Goal: Task Accomplishment & Management: Manage account settings

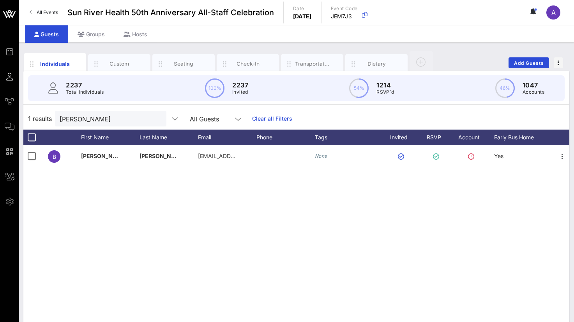
scroll to position [39, 0]
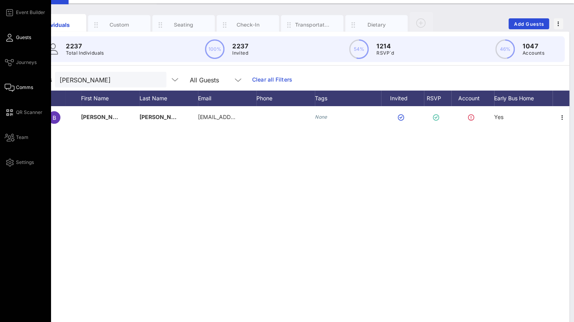
click at [16, 88] on span "Comms" at bounding box center [24, 87] width 17 height 7
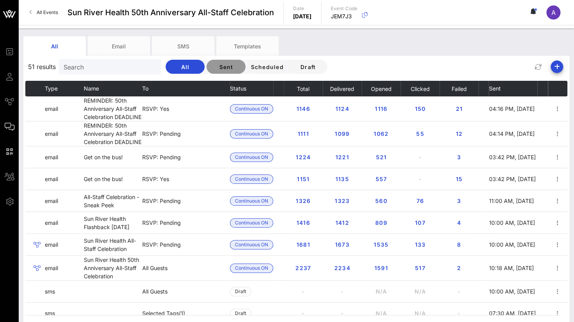
click at [219, 63] on button "Sent" at bounding box center [226, 67] width 39 height 14
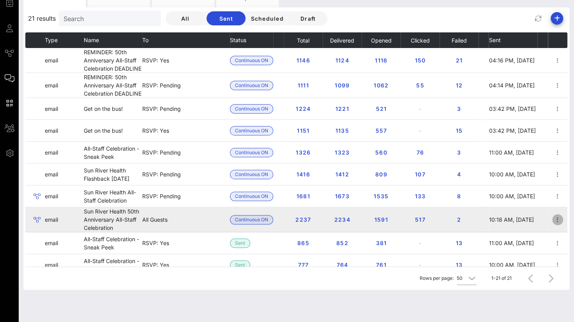
click at [553, 219] on icon "button" at bounding box center [557, 219] width 9 height 9
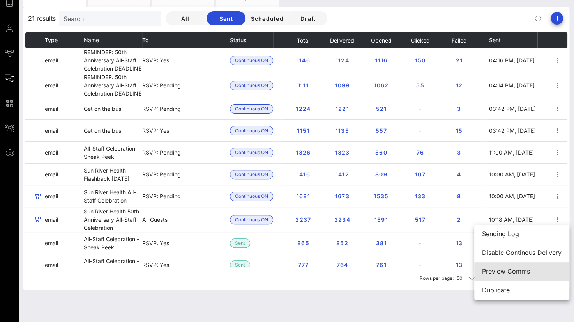
click at [518, 271] on div "Preview Comms" at bounding box center [521, 270] width 79 height 7
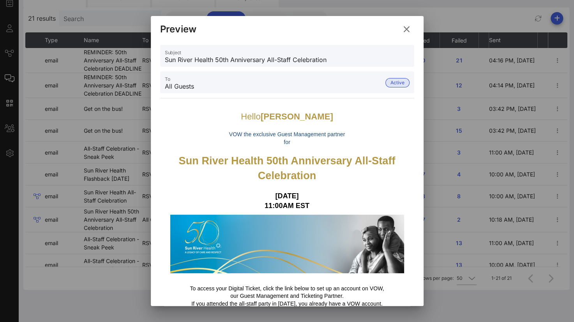
click at [407, 30] on icon at bounding box center [406, 29] width 11 height 9
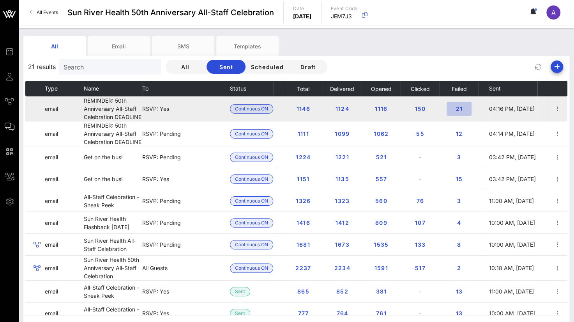
click at [454, 108] on span "21" at bounding box center [459, 108] width 12 height 7
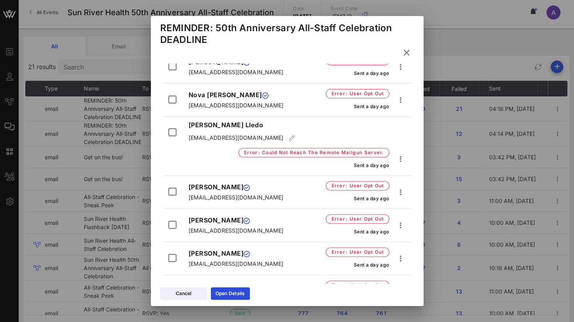
scroll to position [57, 0]
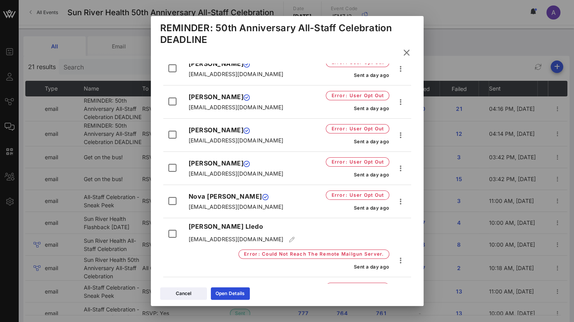
click at [409, 52] on icon at bounding box center [406, 52] width 11 height 9
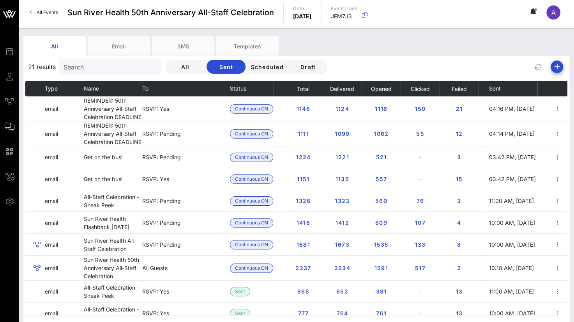
click at [364, 44] on div "All Email SMS Templates" at bounding box center [290, 45] width 534 height 19
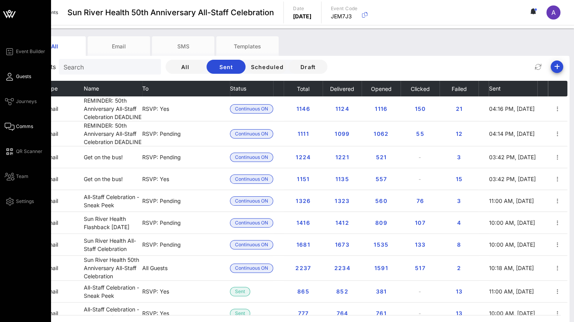
click at [9, 72] on link "Guests" at bounding box center [18, 76] width 26 height 9
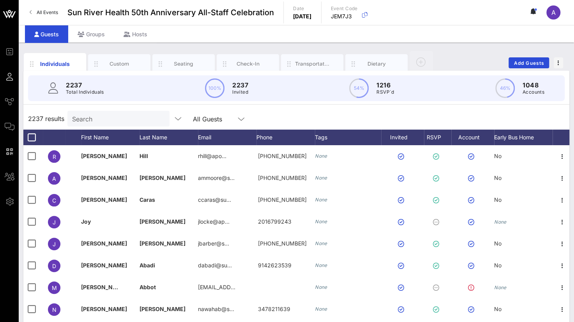
click at [101, 121] on input "Search" at bounding box center [117, 118] width 91 height 10
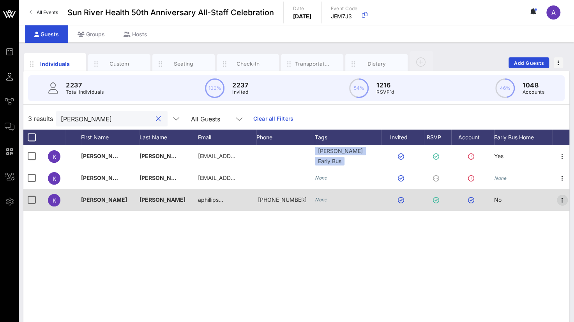
type input "[PERSON_NAME]"
click at [560, 199] on icon "button" at bounding box center [562, 199] width 9 height 9
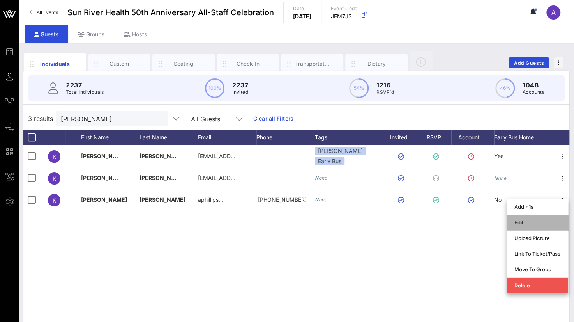
click at [523, 220] on div "Edit" at bounding box center [537, 222] width 46 height 6
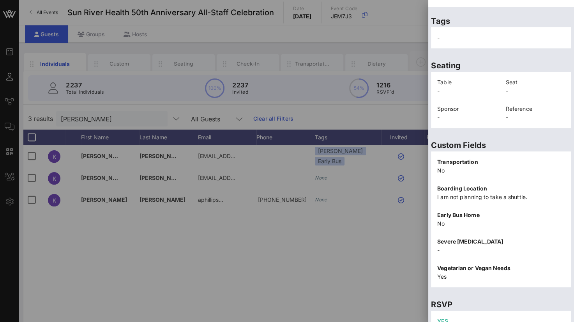
scroll to position [170, 0]
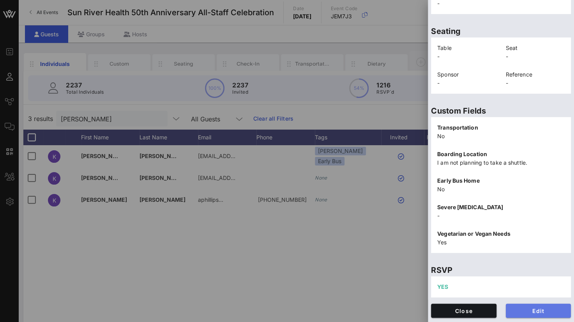
click at [529, 310] on span "Edit" at bounding box center [538, 310] width 53 height 7
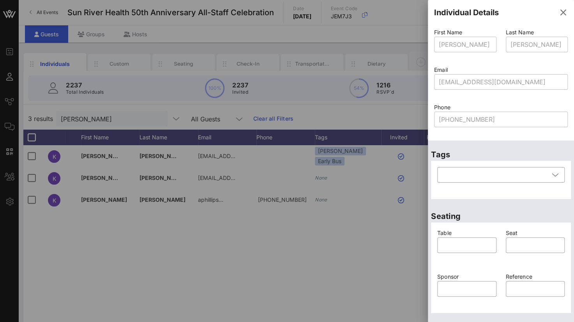
scroll to position [0, 0]
click at [558, 13] on icon "button" at bounding box center [562, 12] width 9 height 9
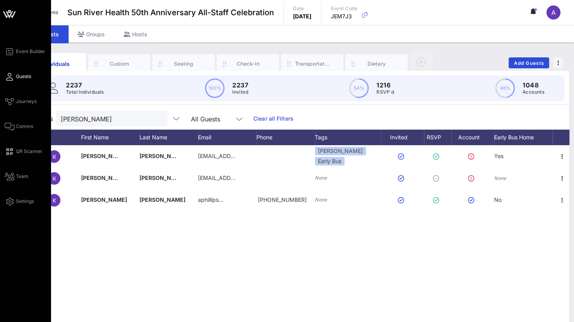
click at [9, 76] on icon at bounding box center [10, 76] width 10 height 1
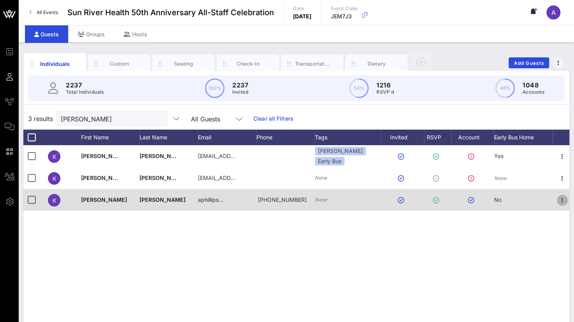
click at [559, 201] on icon "button" at bounding box center [562, 199] width 9 height 9
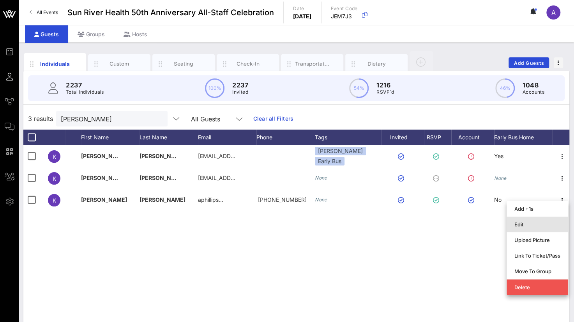
click at [521, 227] on div "Edit" at bounding box center [537, 224] width 46 height 12
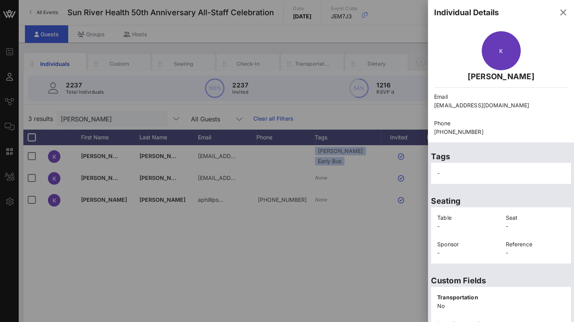
click at [481, 109] on p "[EMAIL_ADDRESS][DOMAIN_NAME]" at bounding box center [501, 105] width 134 height 9
click at [483, 105] on p "[EMAIL_ADDRESS][DOMAIN_NAME]" at bounding box center [501, 105] width 134 height 9
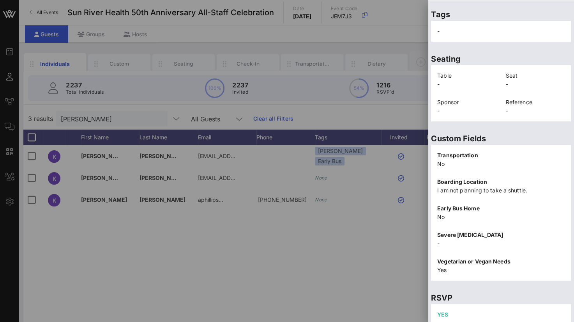
scroll to position [170, 0]
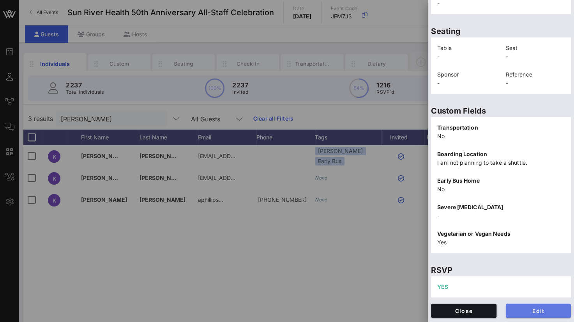
click at [518, 311] on span "Edit" at bounding box center [538, 310] width 53 height 7
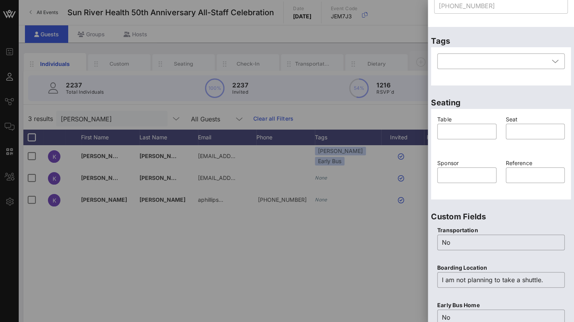
scroll to position [0, 0]
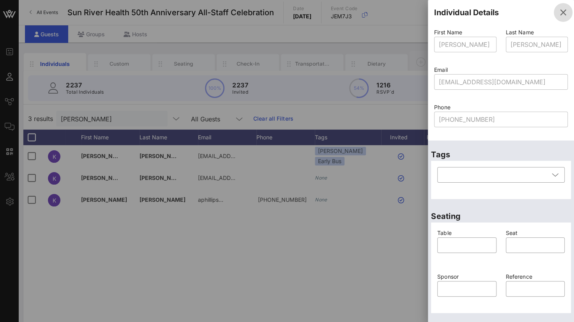
click at [558, 9] on icon "button" at bounding box center [562, 12] width 9 height 9
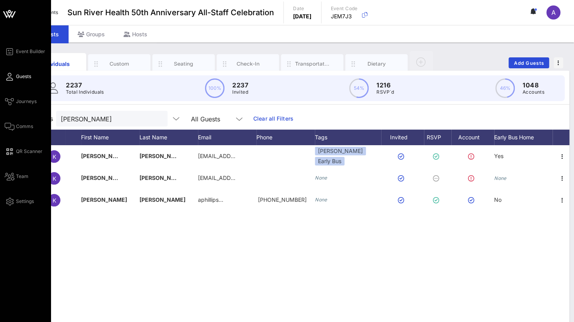
click at [9, 121] on div "Event Builder Guests Journeys Comms QR Scanner Team Settings" at bounding box center [28, 126] width 46 height 159
click at [11, 126] on icon at bounding box center [10, 126] width 10 height 1
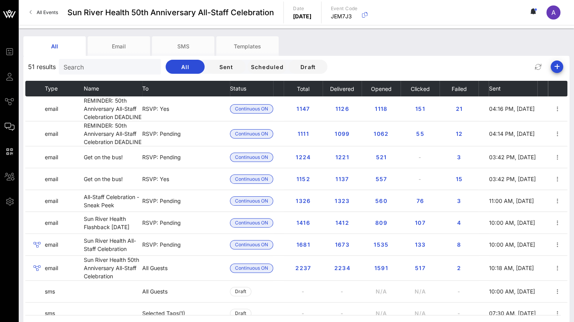
click at [82, 66] on input "Search" at bounding box center [109, 67] width 91 height 10
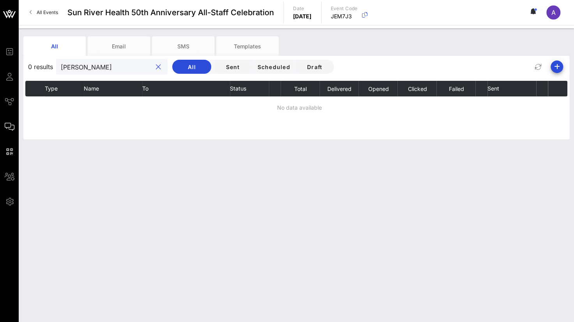
drag, startPoint x: 101, startPoint y: 67, endPoint x: 87, endPoint y: 67, distance: 14.1
click at [87, 67] on input "[PERSON_NAME]" at bounding box center [106, 67] width 91 height 10
type input "[PERSON_NAME]"
click at [156, 69] on button "clear icon" at bounding box center [158, 67] width 5 height 8
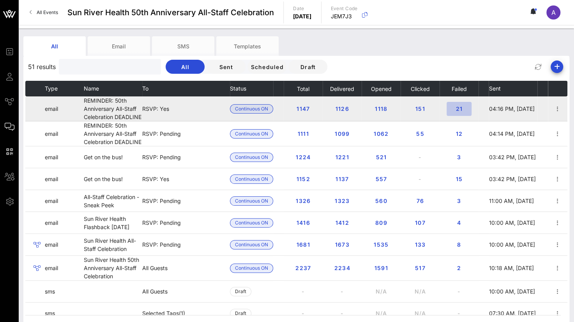
click at [463, 110] on span "21" at bounding box center [459, 108] width 12 height 7
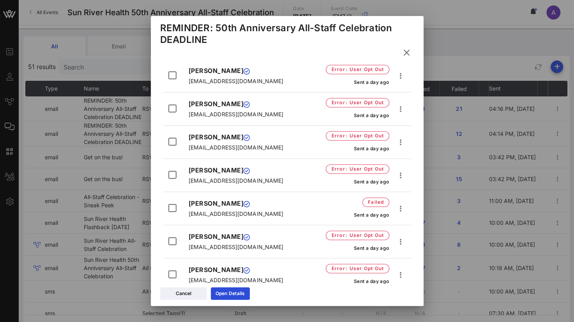
scroll to position [312, 0]
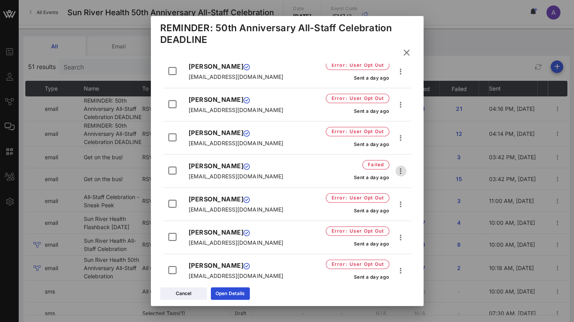
click at [396, 166] on icon "button" at bounding box center [400, 170] width 9 height 9
click at [206, 173] on span "[EMAIL_ADDRESS][DOMAIN_NAME]" at bounding box center [235, 176] width 95 height 7
click at [172, 170] on div at bounding box center [172, 170] width 13 height 13
click at [214, 290] on link "Open Details" at bounding box center [230, 293] width 39 height 12
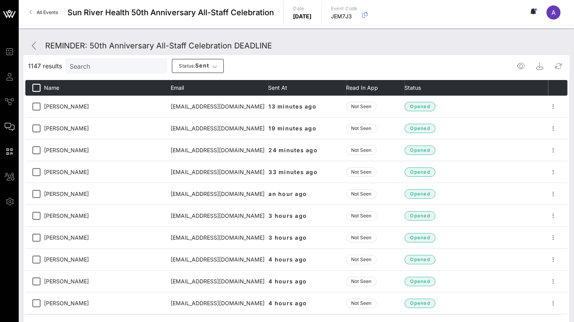
click at [116, 65] on input "Search" at bounding box center [115, 66] width 91 height 10
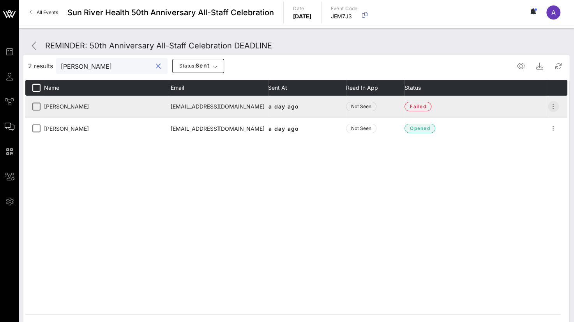
type input "[PERSON_NAME]"
click at [552, 104] on icon "button" at bounding box center [553, 106] width 9 height 9
click at [200, 108] on td "[EMAIL_ADDRESS][DOMAIN_NAME]" at bounding box center [219, 106] width 97 height 22
click at [184, 106] on td "[EMAIL_ADDRESS][DOMAIN_NAME]" at bounding box center [219, 106] width 97 height 22
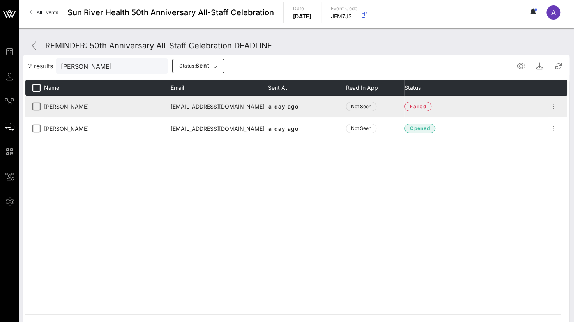
click at [168, 106] on td "[PERSON_NAME]" at bounding box center [107, 106] width 127 height 22
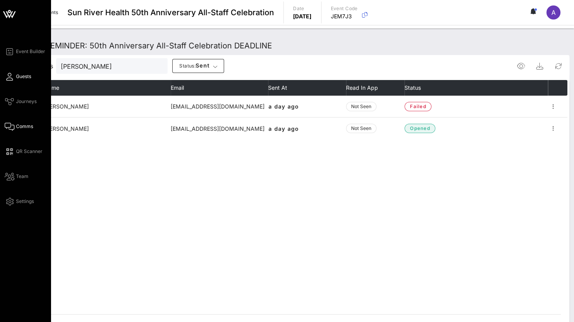
click at [24, 76] on span "Guests" at bounding box center [23, 76] width 15 height 7
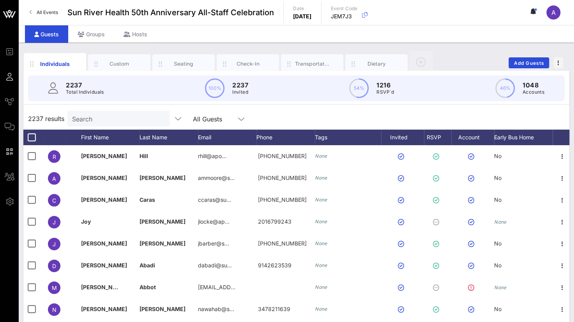
click at [107, 120] on input "Search" at bounding box center [117, 118] width 91 height 10
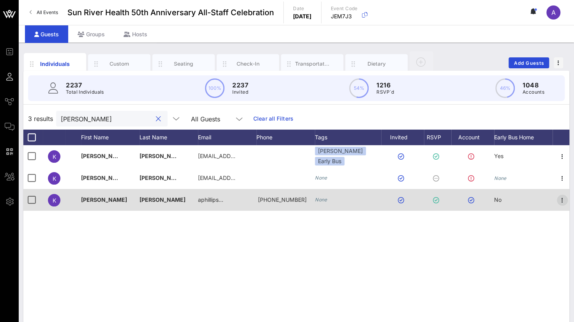
type input "[PERSON_NAME]"
click at [561, 196] on icon "button" at bounding box center [562, 199] width 9 height 9
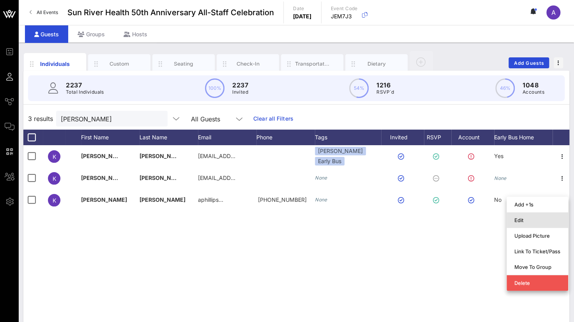
click at [514, 221] on div "Edit" at bounding box center [537, 220] width 46 height 6
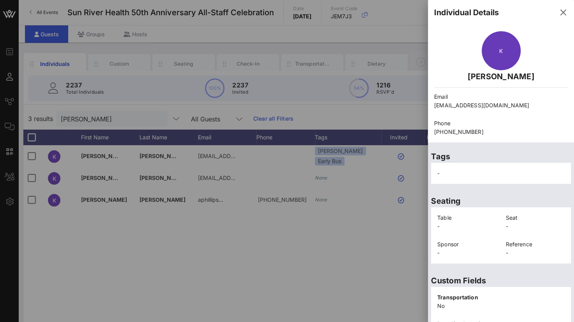
click at [500, 49] on div "K" at bounding box center [501, 50] width 39 height 39
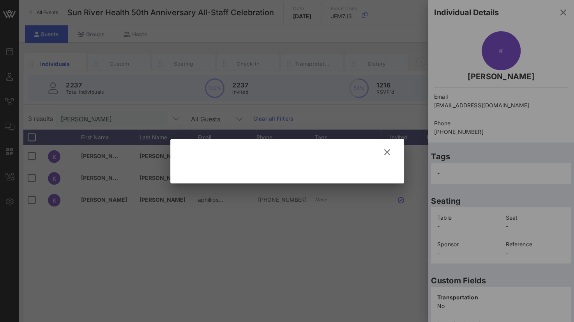
click at [389, 149] on icon at bounding box center [387, 151] width 11 height 9
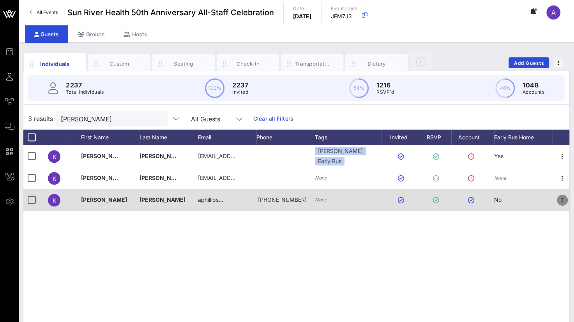
click at [561, 200] on icon "button" at bounding box center [562, 199] width 9 height 9
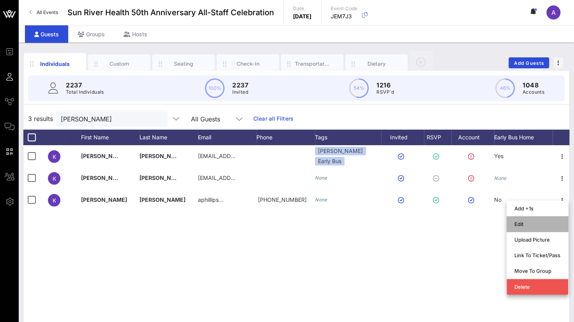
click at [526, 223] on div "Edit" at bounding box center [537, 224] width 46 height 6
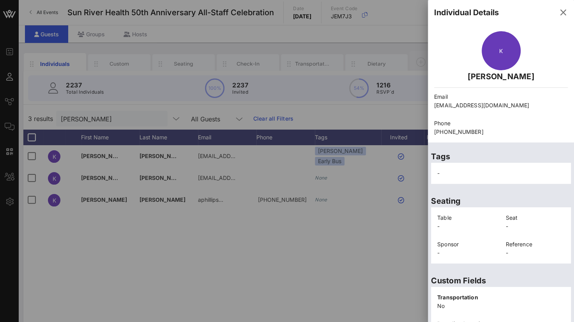
click at [455, 100] on p "Email" at bounding box center [501, 96] width 134 height 9
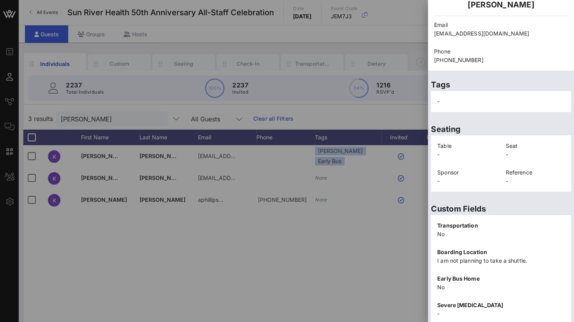
scroll to position [170, 0]
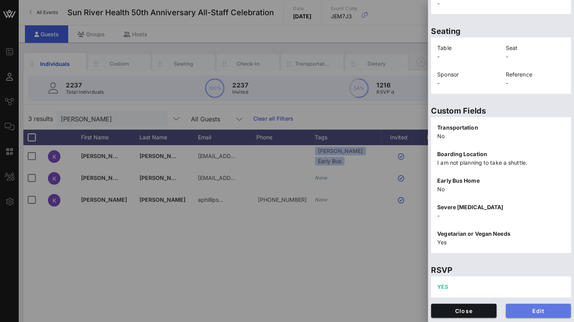
click at [528, 311] on span "Edit" at bounding box center [538, 310] width 53 height 7
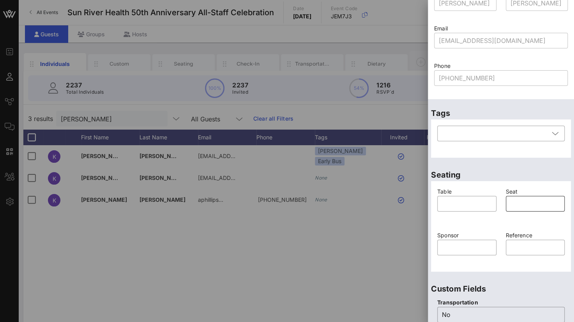
scroll to position [0, 0]
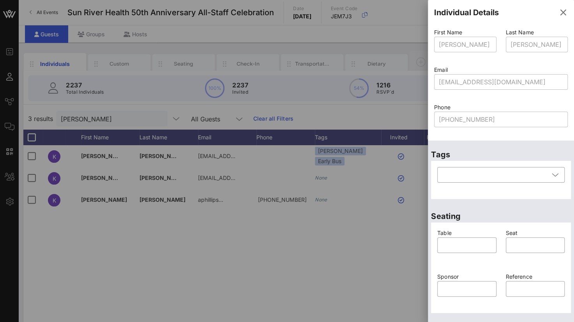
click at [405, 79] on div "Event Builder Guests Journeys Comms QR Scanner Team Settings Sun River Health 5…" at bounding box center [287, 193] width 574 height 387
click at [558, 14] on icon "button" at bounding box center [562, 12] width 9 height 9
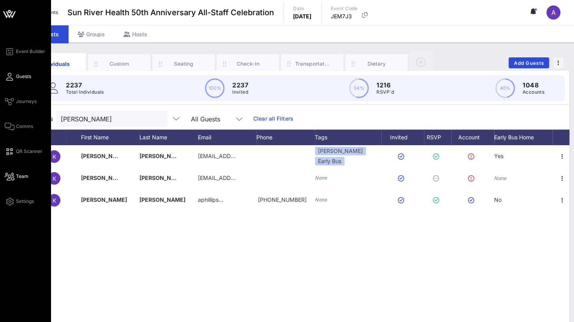
click at [26, 177] on span "Team" at bounding box center [22, 176] width 12 height 7
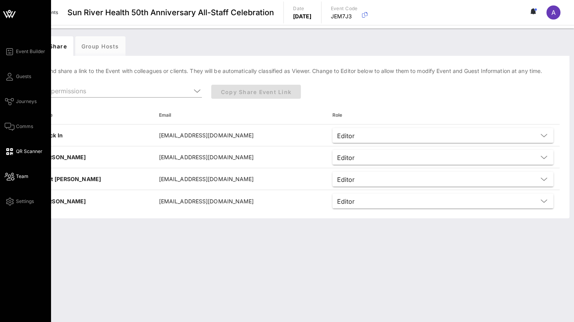
click at [25, 151] on span "QR Scanner" at bounding box center [29, 151] width 26 height 7
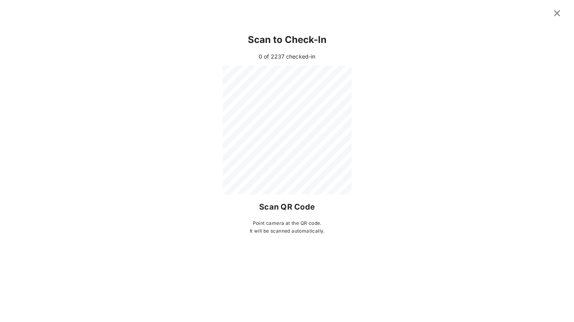
click at [566, 11] on div at bounding box center [287, 12] width 574 height 24
click at [558, 13] on icon at bounding box center [557, 13] width 11 height 9
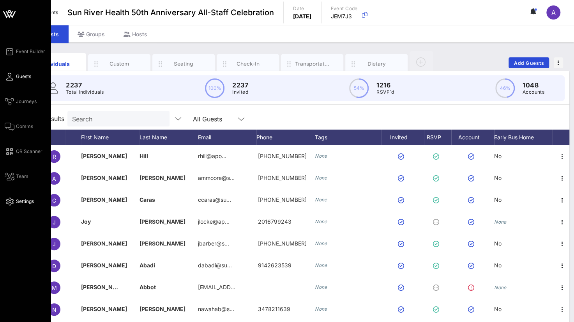
click at [20, 201] on span "Settings" at bounding box center [25, 201] width 18 height 7
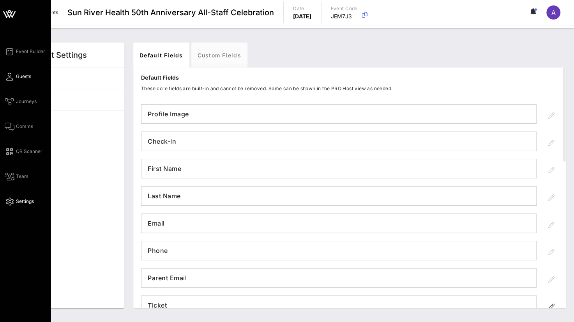
click at [17, 77] on span "Guests" at bounding box center [23, 76] width 15 height 7
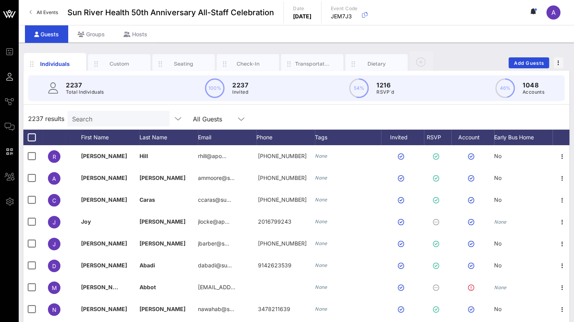
click at [97, 118] on input "Search" at bounding box center [117, 118] width 91 height 10
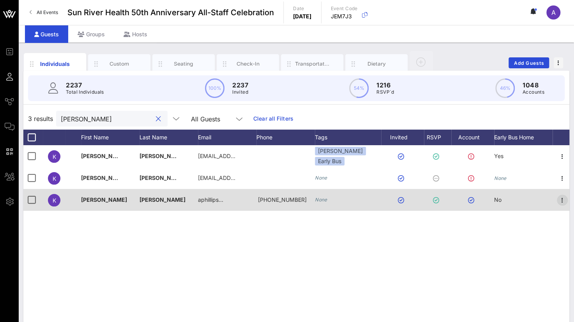
type input "[PERSON_NAME]"
click at [559, 199] on icon "button" at bounding box center [562, 199] width 9 height 9
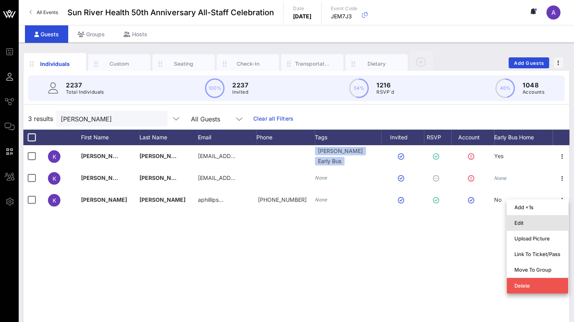
click at [532, 223] on div "Edit" at bounding box center [537, 222] width 46 height 6
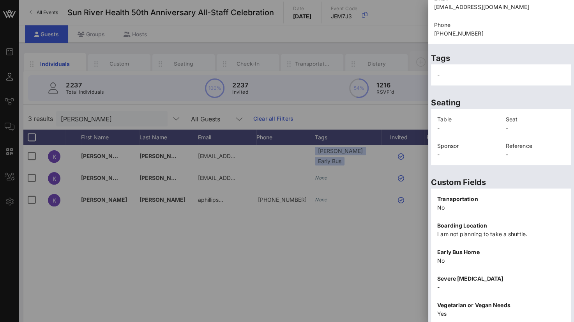
scroll to position [170, 0]
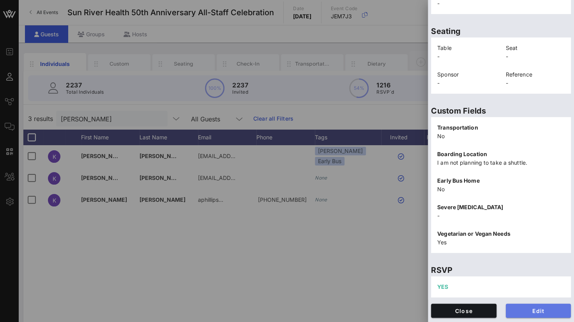
click at [530, 311] on span "Edit" at bounding box center [538, 310] width 53 height 7
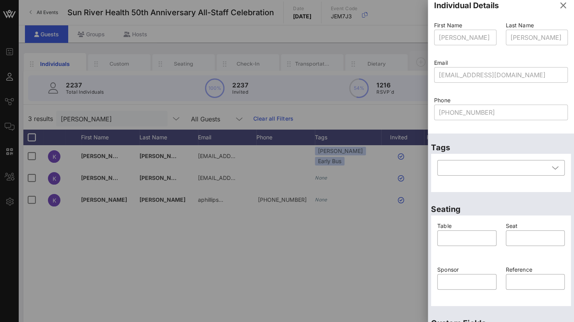
scroll to position [0, 0]
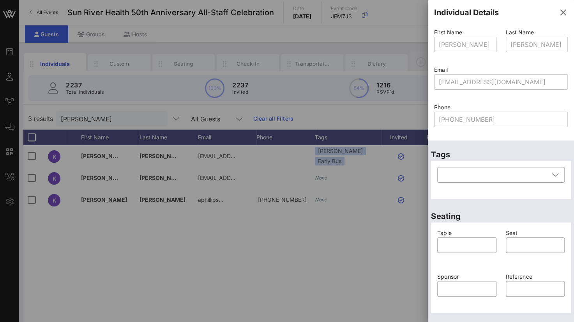
click at [470, 74] on div "[EMAIL_ADDRESS][DOMAIN_NAME]" at bounding box center [501, 82] width 124 height 16
drag, startPoint x: 559, startPoint y: 12, endPoint x: 552, endPoint y: 20, distance: 11.1
click at [559, 12] on icon "button" at bounding box center [562, 12] width 9 height 9
